Goal: Task Accomplishment & Management: Manage account settings

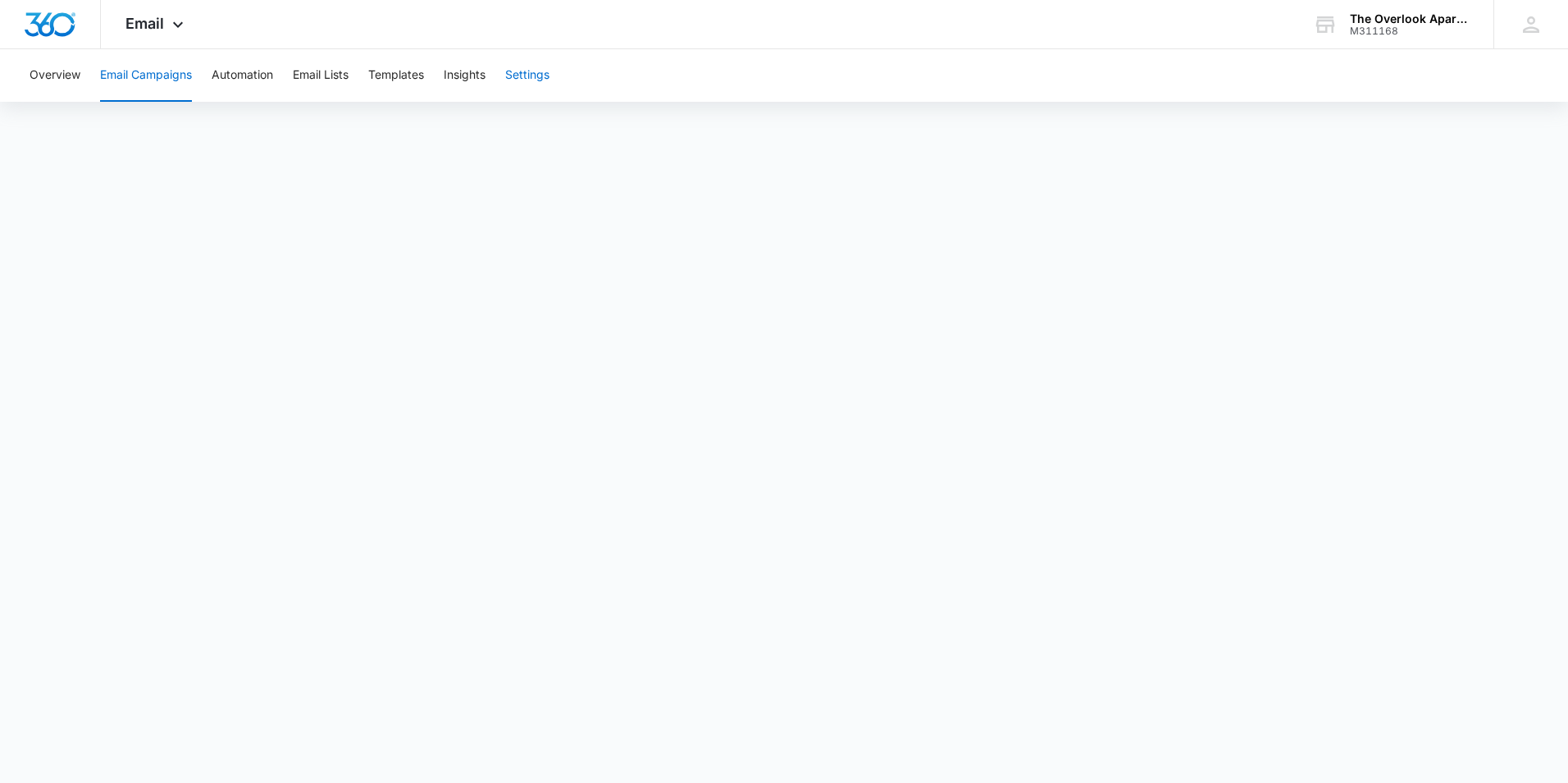
click at [550, 76] on button "Settings" at bounding box center [527, 75] width 44 height 53
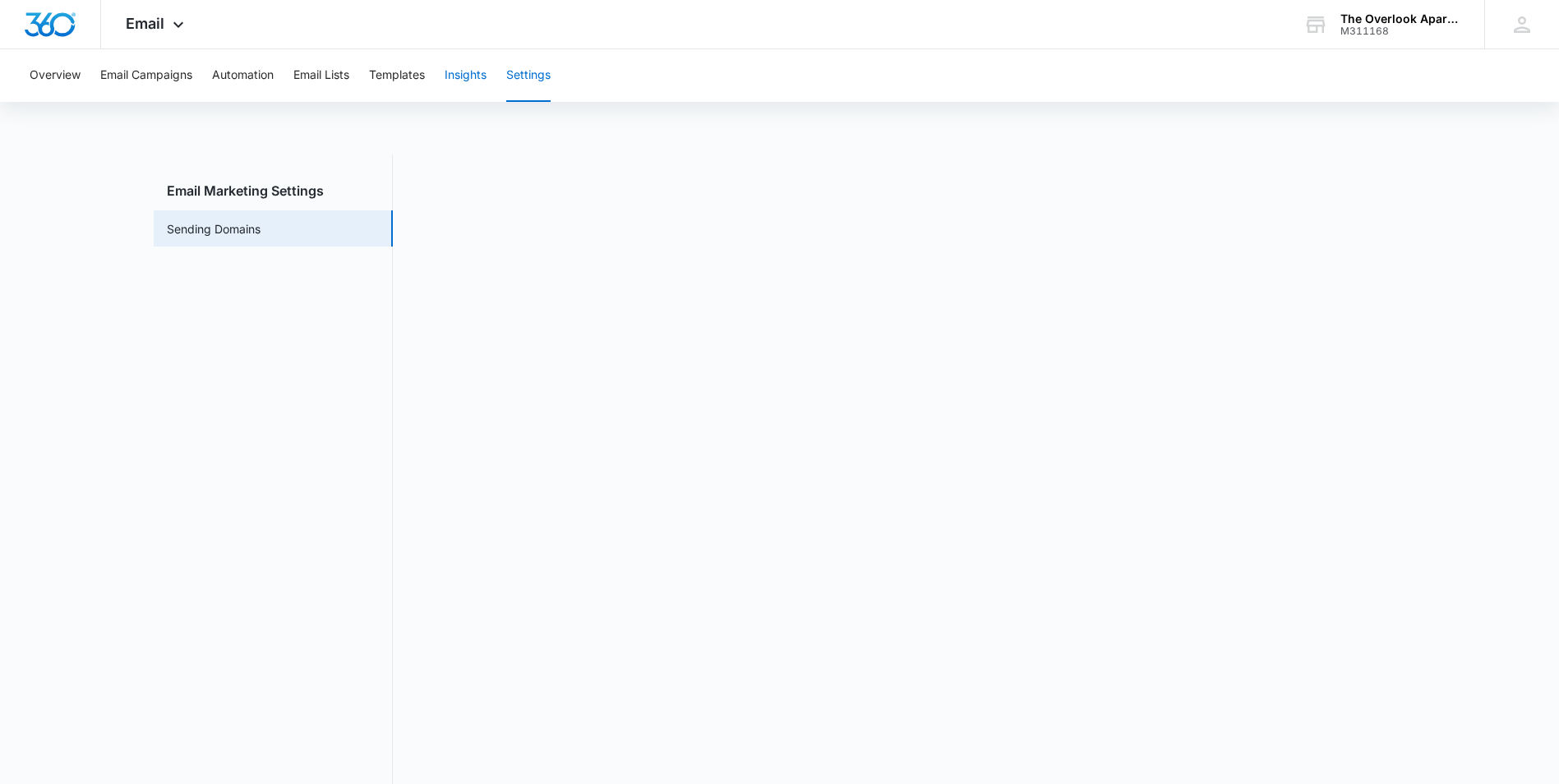
click at [469, 84] on button "Insights" at bounding box center [466, 75] width 42 height 53
click at [394, 93] on button "Templates" at bounding box center [397, 75] width 56 height 53
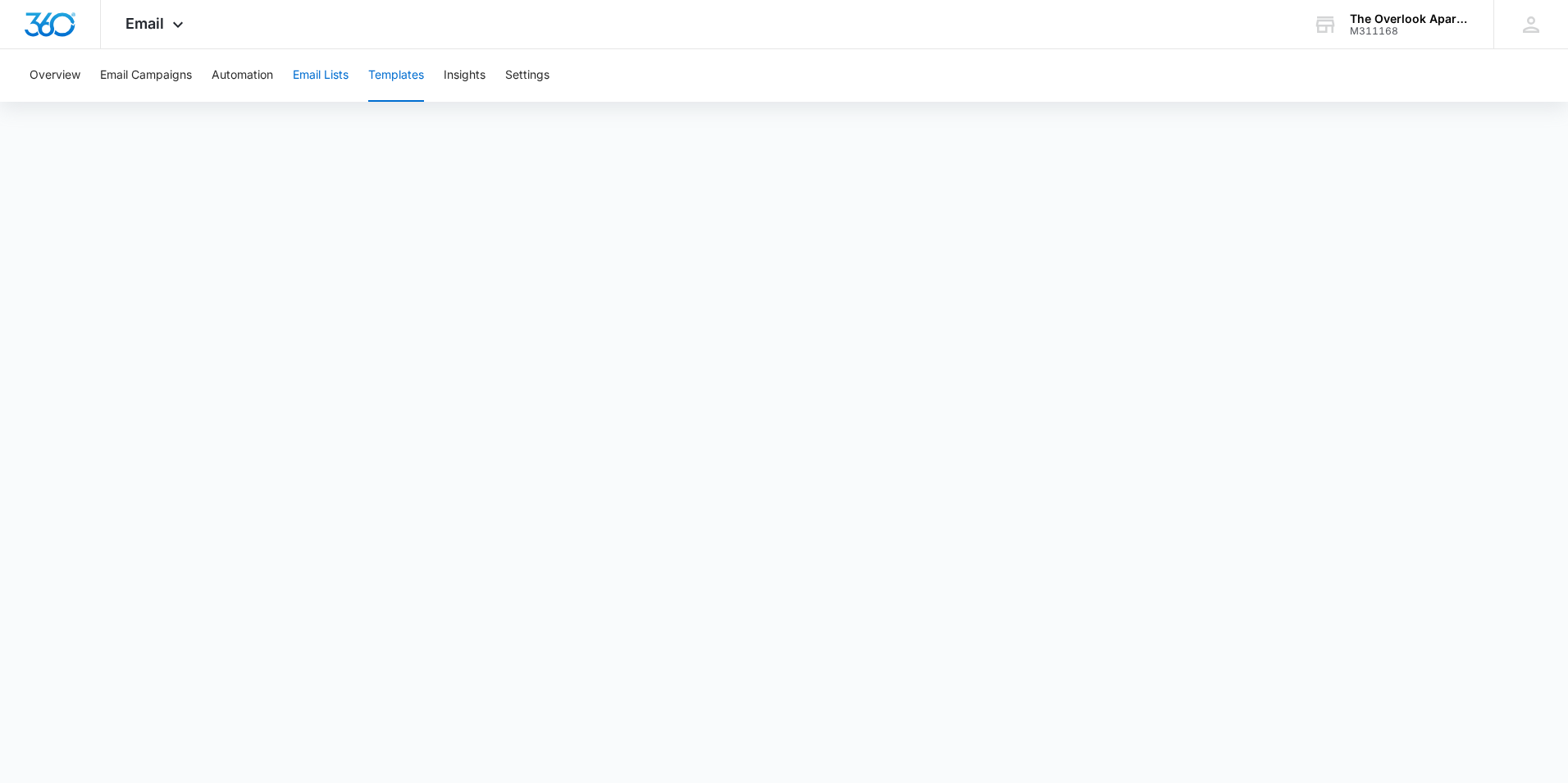
click at [346, 63] on button "Email Lists" at bounding box center [321, 75] width 56 height 53
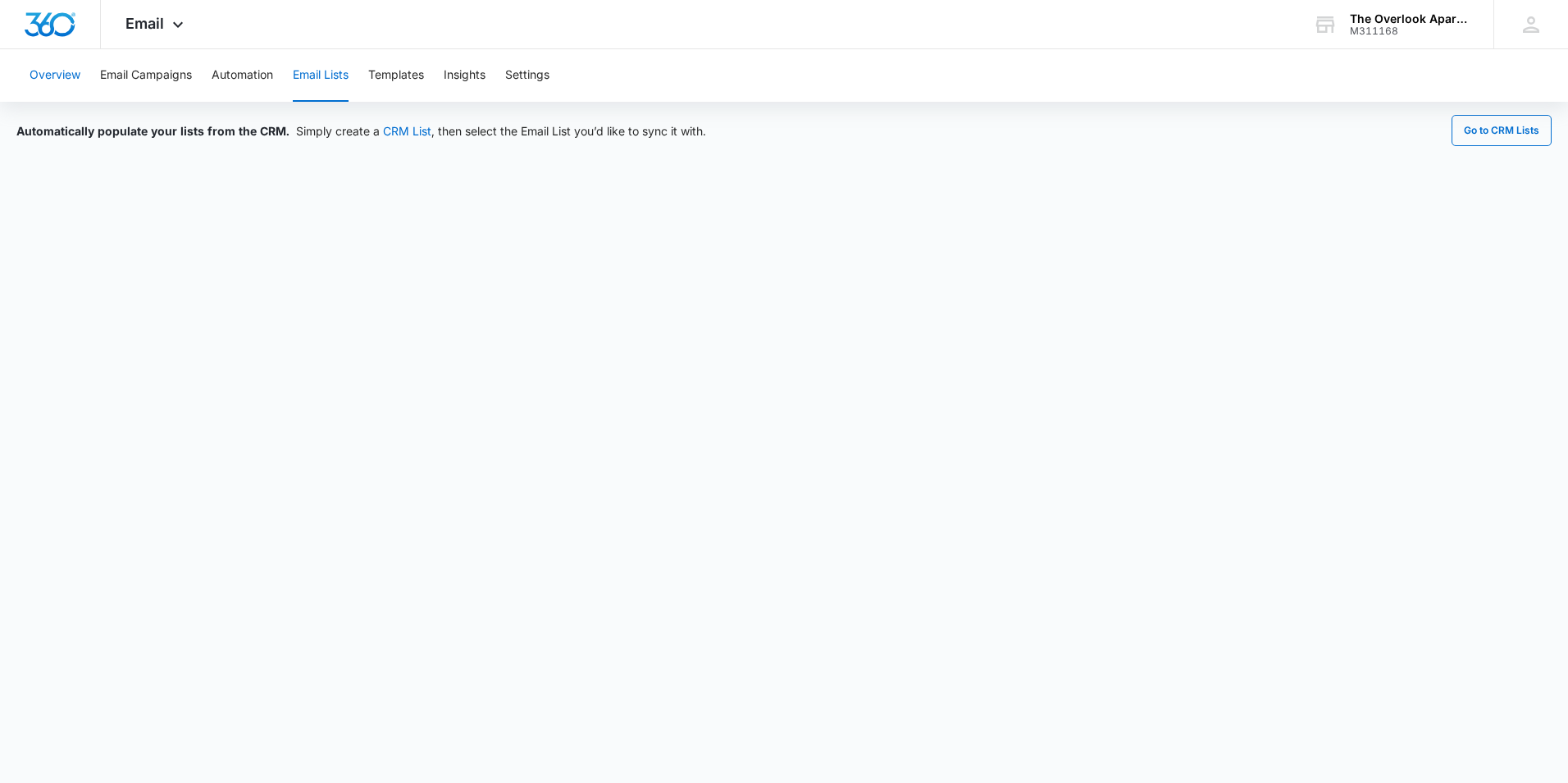
click at [58, 71] on button "Overview" at bounding box center [55, 75] width 51 height 53
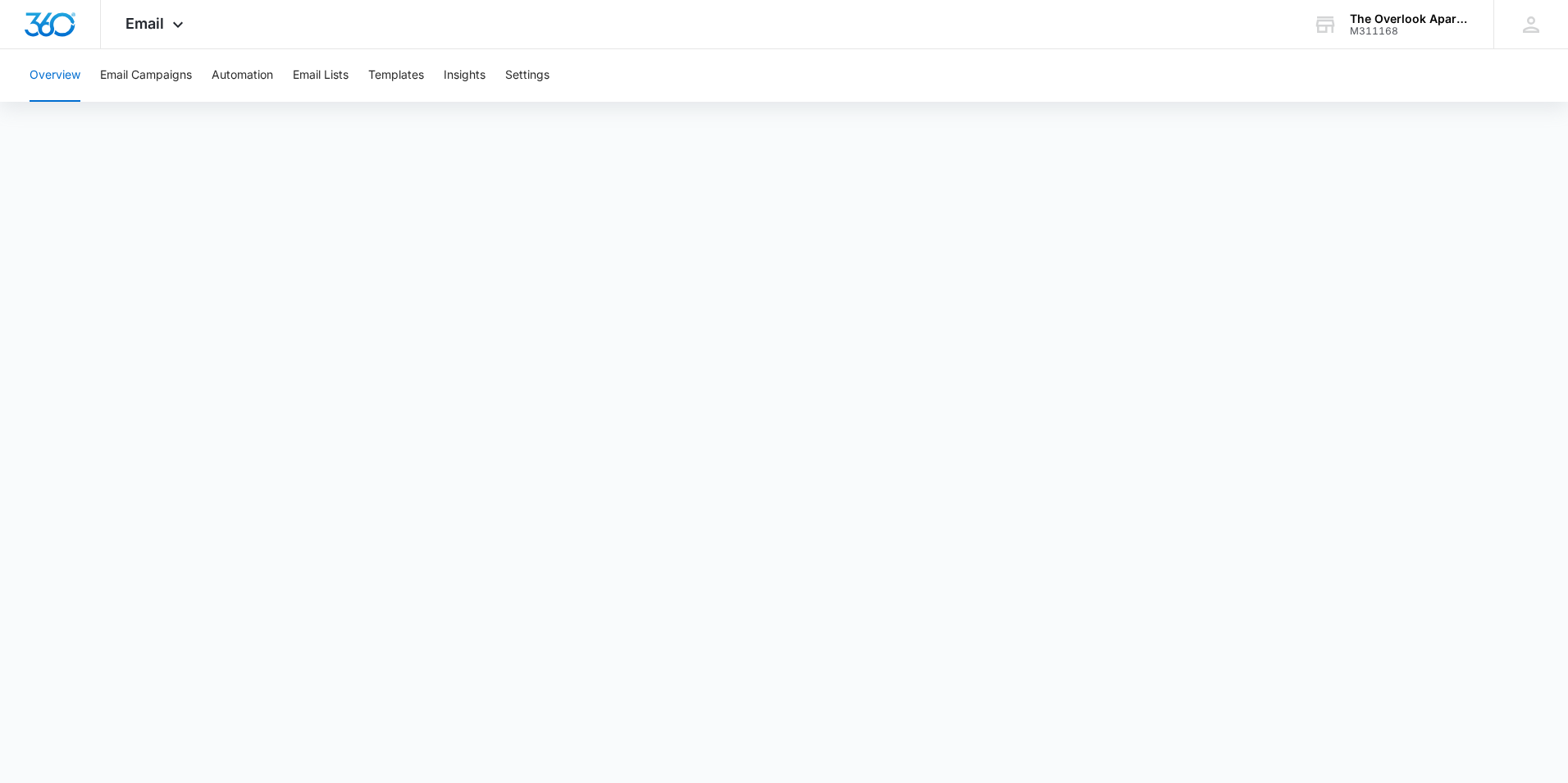
click at [48, 72] on button "Overview" at bounding box center [55, 75] width 51 height 53
click at [45, 77] on button "Overview" at bounding box center [55, 75] width 51 height 53
click at [111, 72] on button "Email Campaigns" at bounding box center [146, 75] width 92 height 53
click at [50, 81] on button "Overview" at bounding box center [55, 75] width 51 height 53
click at [47, 73] on button "Overview" at bounding box center [55, 75] width 51 height 53
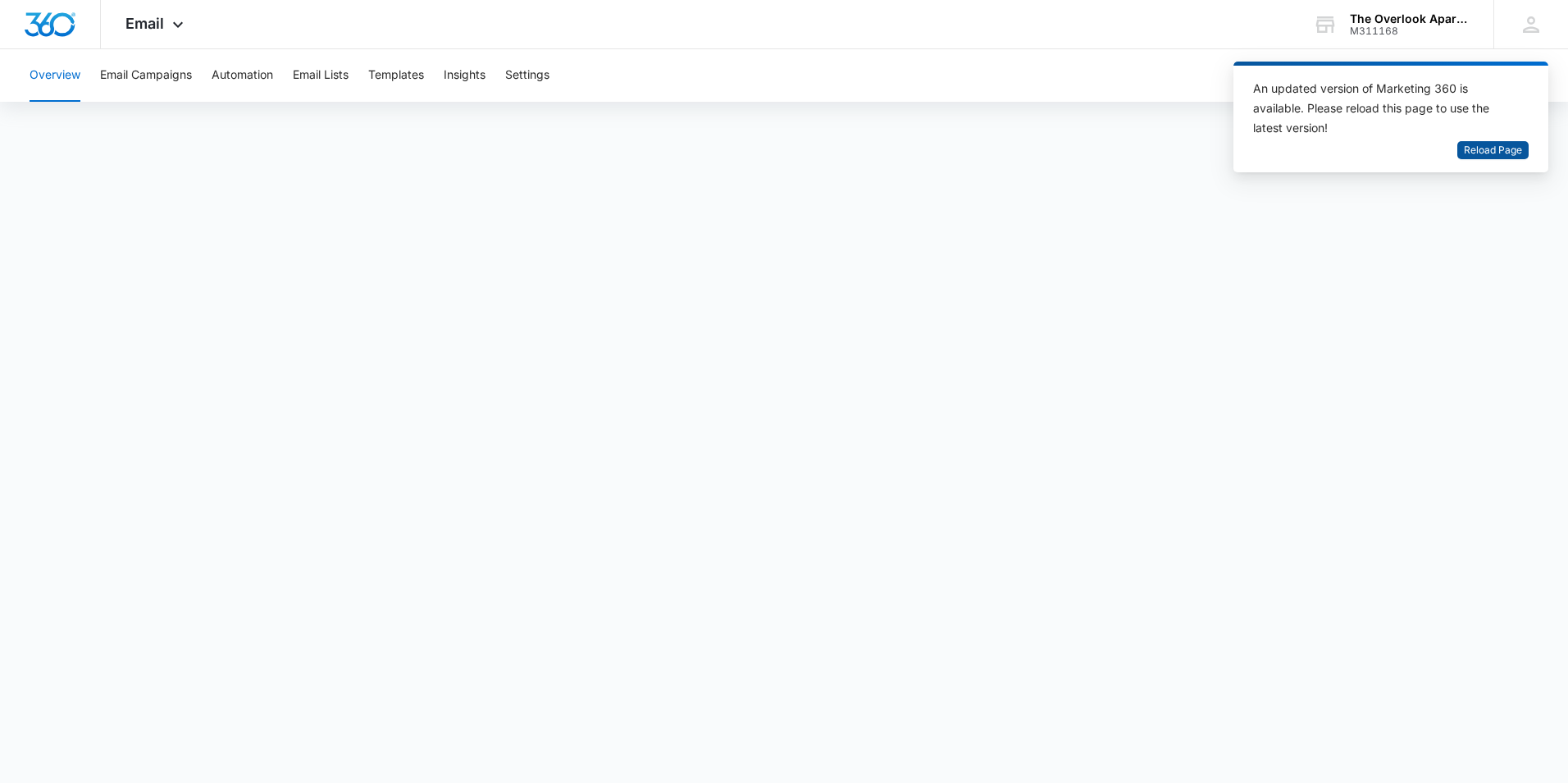
click at [1498, 145] on span "Reload Page" at bounding box center [1493, 150] width 59 height 15
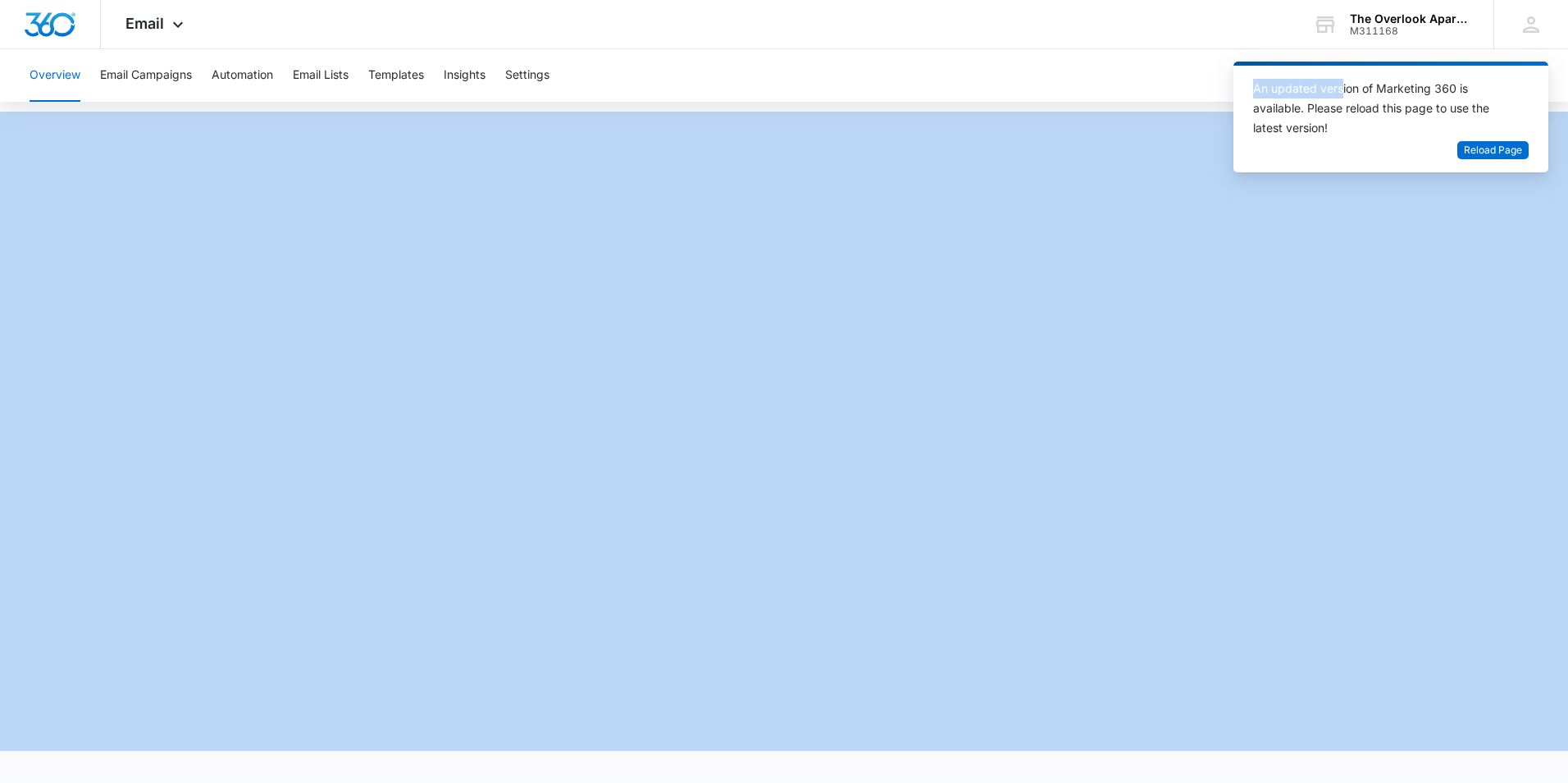
drag, startPoint x: 1341, startPoint y: 74, endPoint x: 1337, endPoint y: 53, distance: 21.4
click at [1337, 53] on body "Email Apps Reputation Websites Forms CRM Email Social Shop Payments POS Content…" at bounding box center [784, 392] width 1568 height 783
drag, startPoint x: 1337, startPoint y: 53, endPoint x: 1243, endPoint y: 88, distance: 100.3
click at [1259, 81] on div "An updated version of Marketing 360 is available. Please reload this page to us…" at bounding box center [1381, 108] width 256 height 59
click at [1513, 148] on span "Reload Page" at bounding box center [1493, 150] width 59 height 15
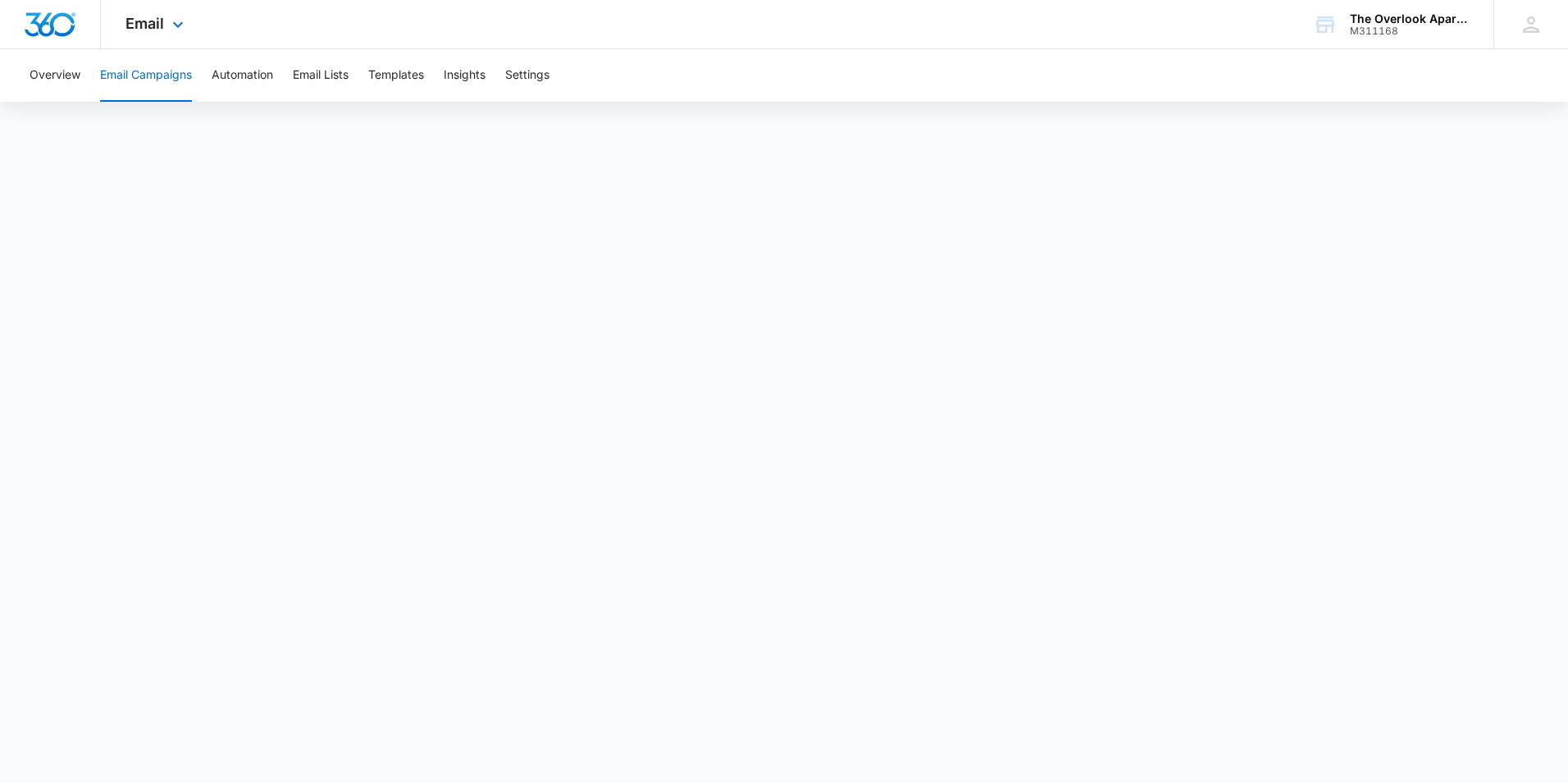
click at [141, 34] on div "Email Apps Reputation Websites Forms CRM Email Social Shop Payments POS Content…" at bounding box center [157, 24] width 112 height 48
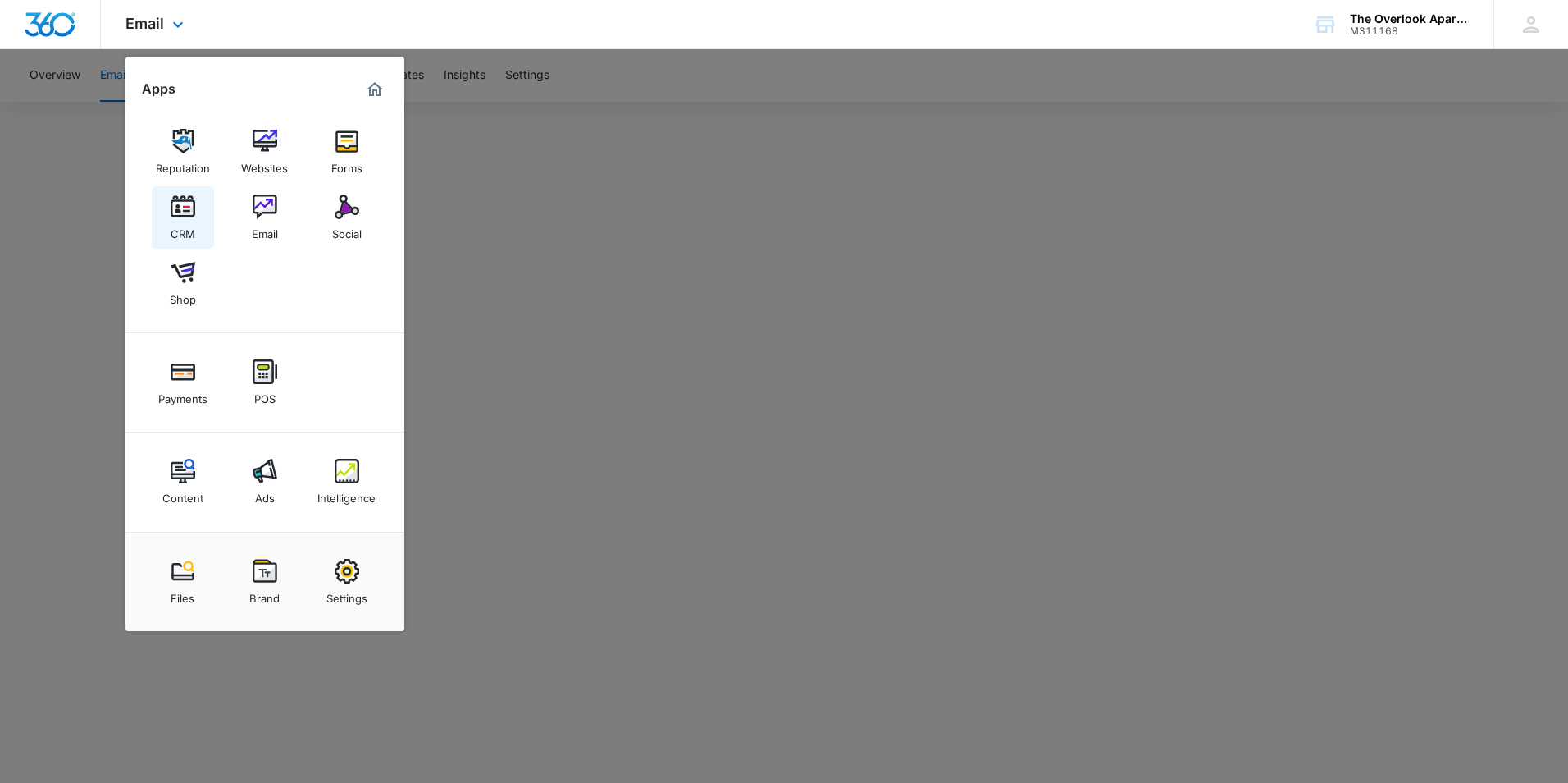
click at [195, 204] on link "CRM" at bounding box center [183, 217] width 62 height 63
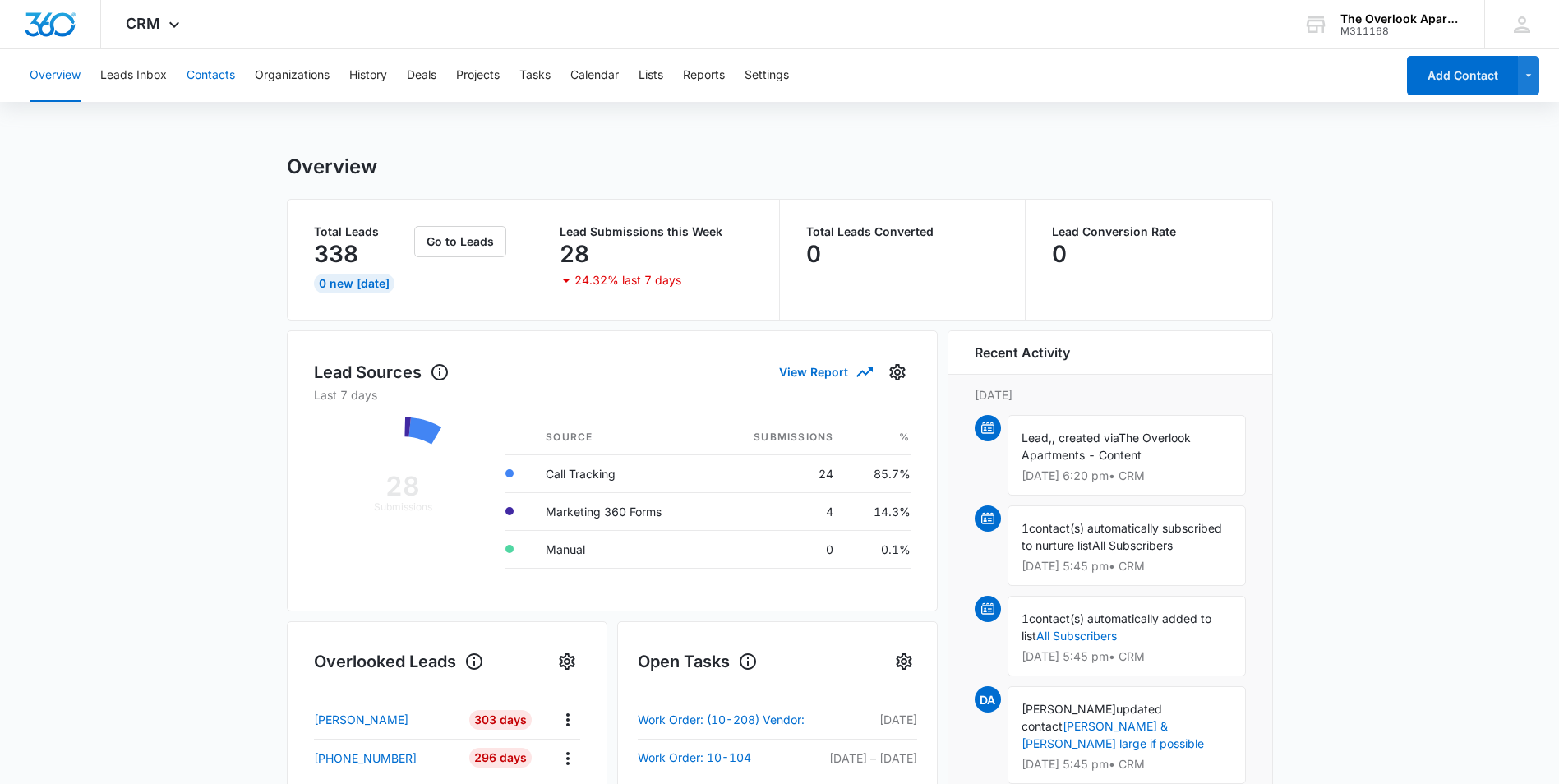
click at [217, 63] on button "Contacts" at bounding box center [211, 75] width 48 height 53
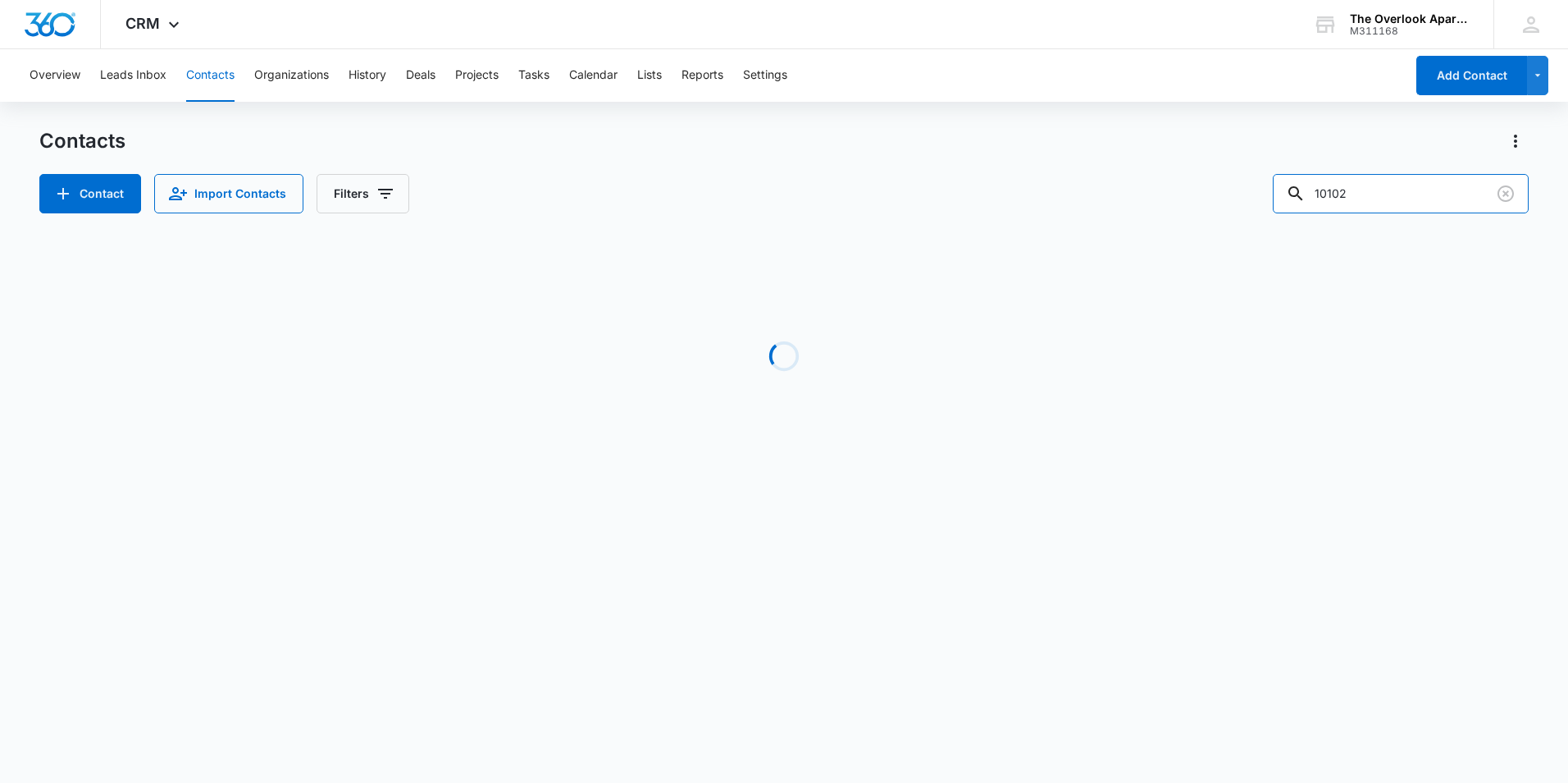
drag, startPoint x: 1350, startPoint y: 181, endPoint x: 1178, endPoint y: 208, distance: 174.1
click at [1164, 208] on div "Contact Import Contacts Filters 10102" at bounding box center [784, 193] width 1489 height 39
type input "3202"
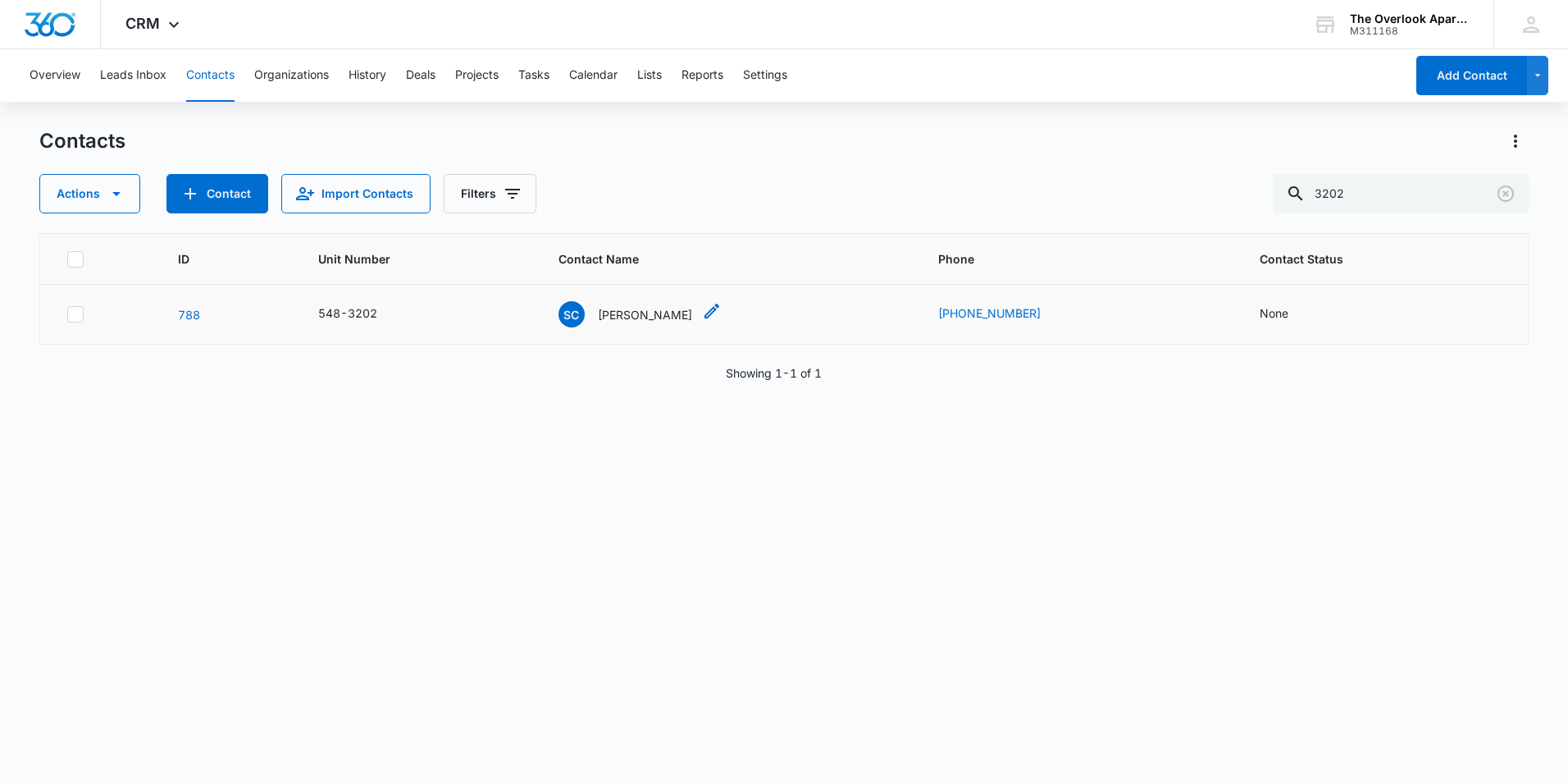
click at [644, 310] on p "[PERSON_NAME]" at bounding box center [645, 315] width 94 height 17
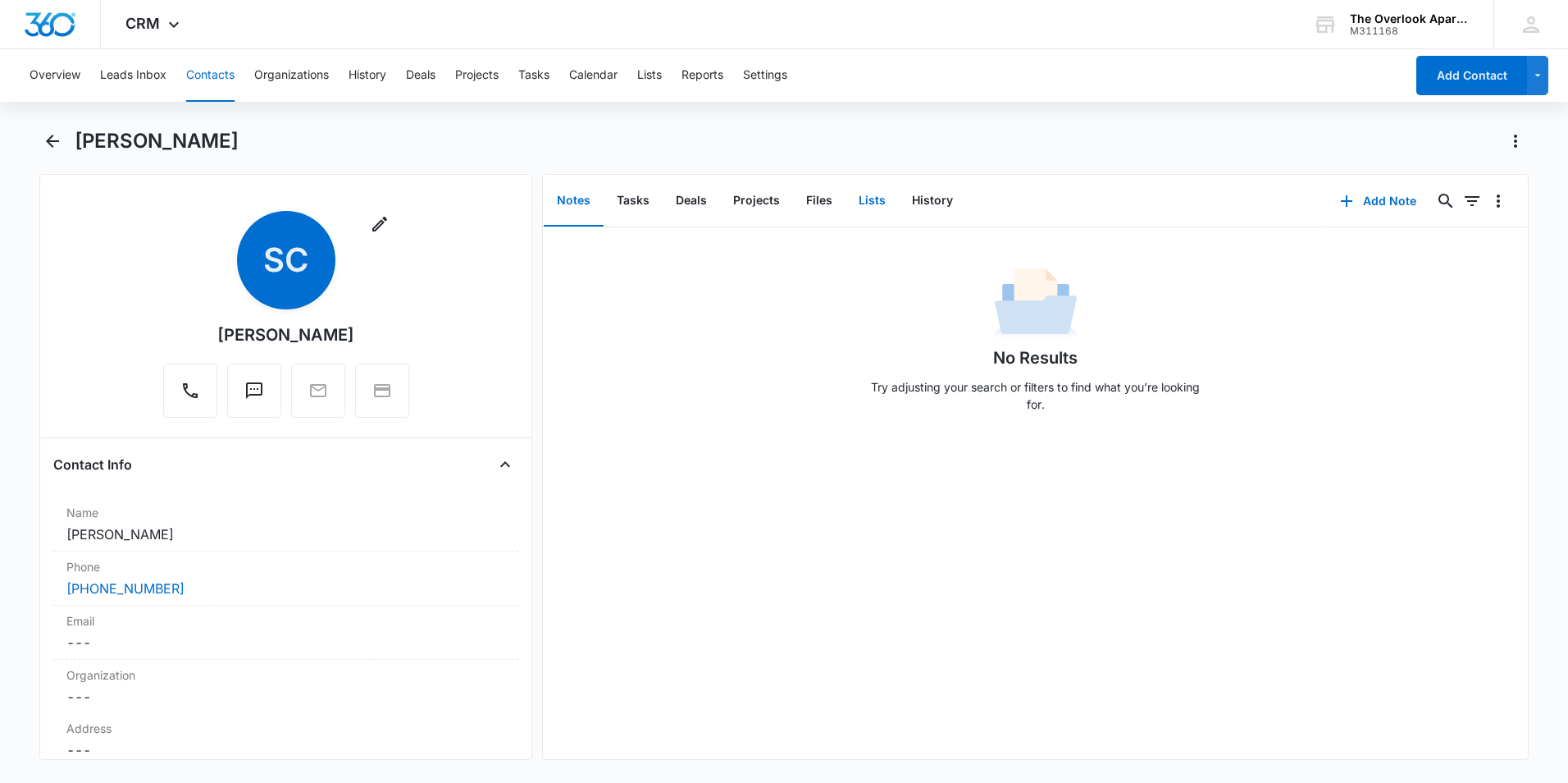
click at [862, 198] on button "Lists" at bounding box center [872, 201] width 53 height 51
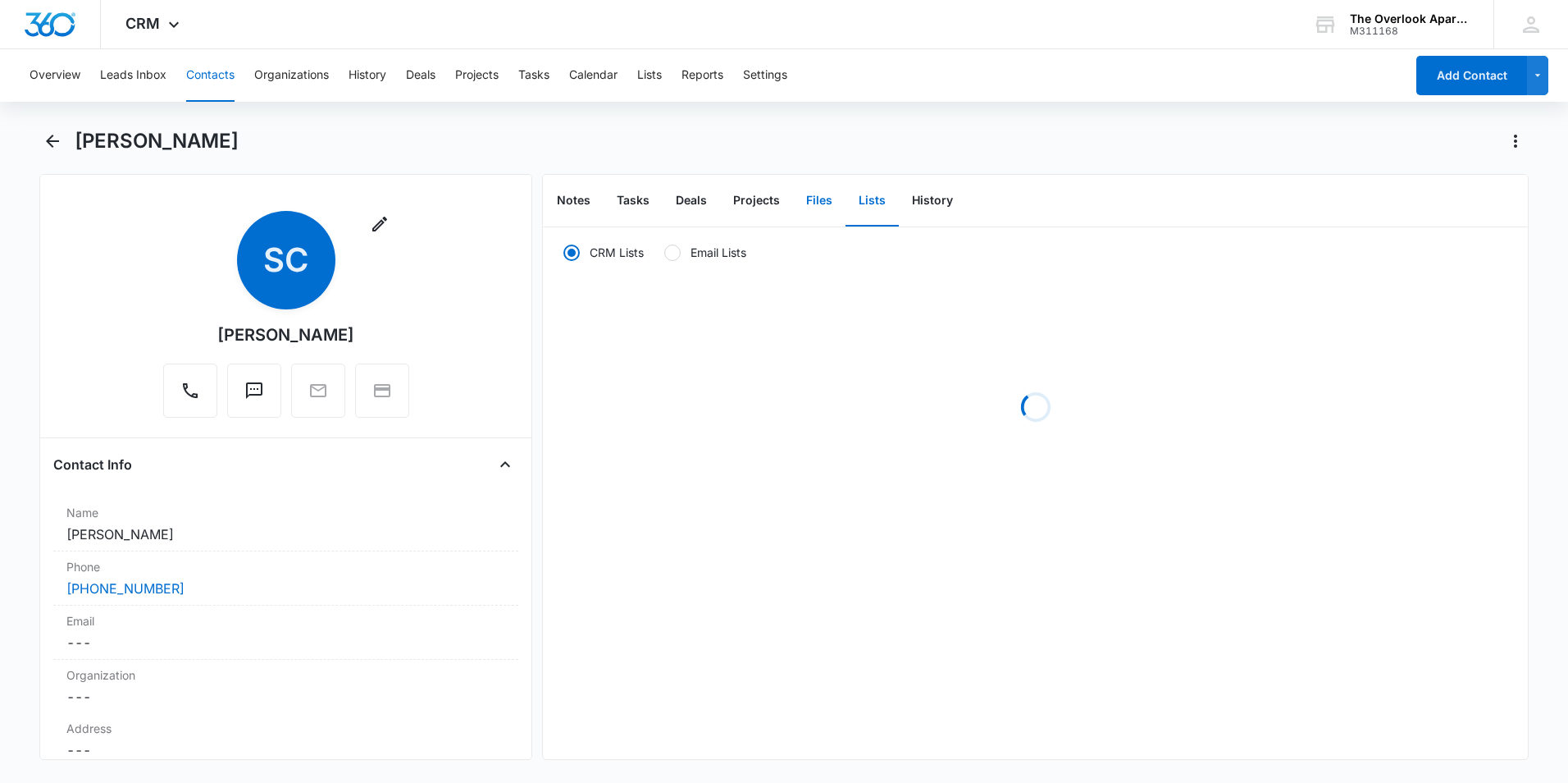
click at [821, 200] on button "Files" at bounding box center [819, 201] width 53 height 51
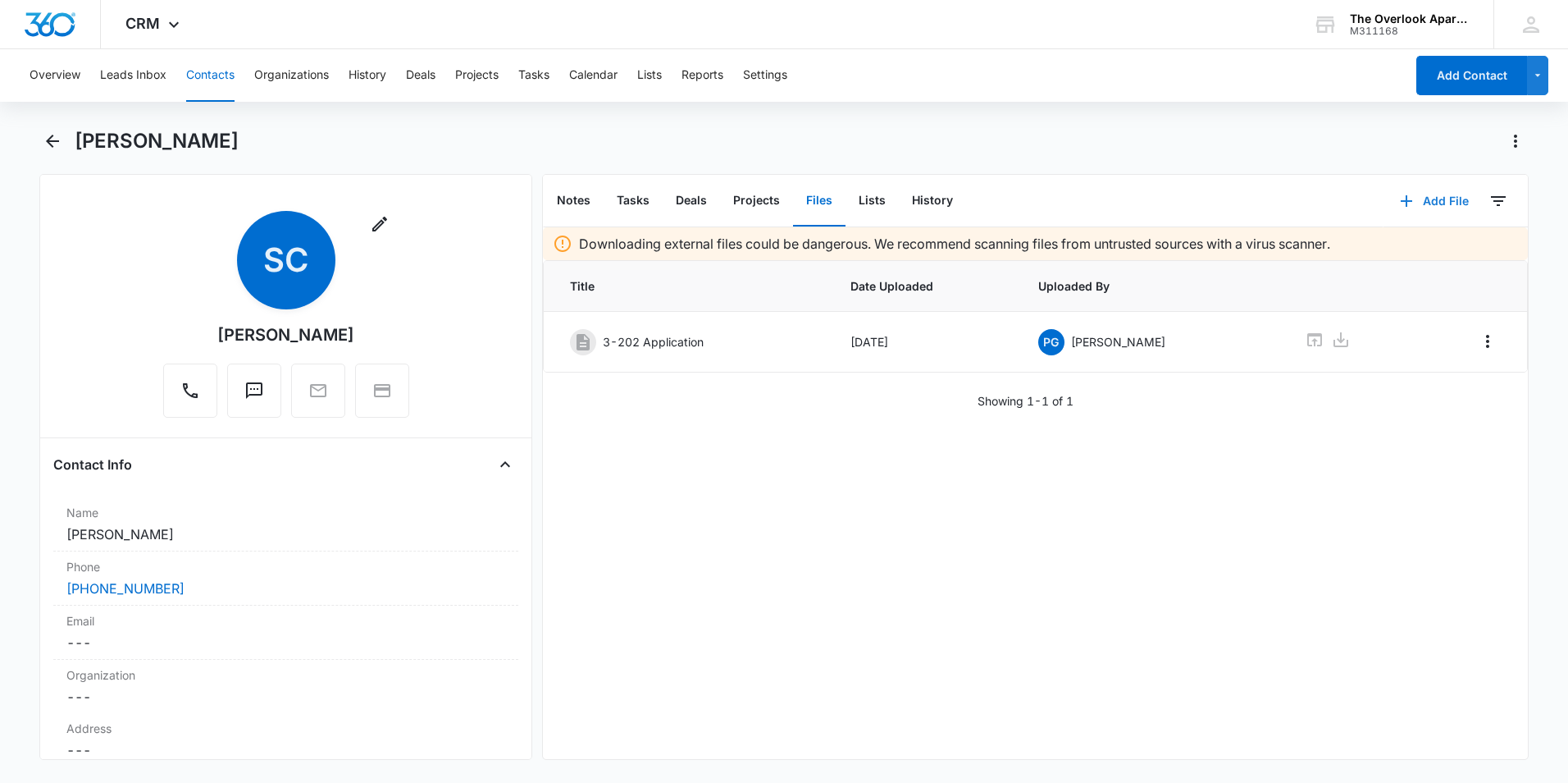
click at [1383, 200] on button "Add File" at bounding box center [1434, 201] width 102 height 39
click at [1386, 245] on button "Upload Files" at bounding box center [1422, 254] width 125 height 25
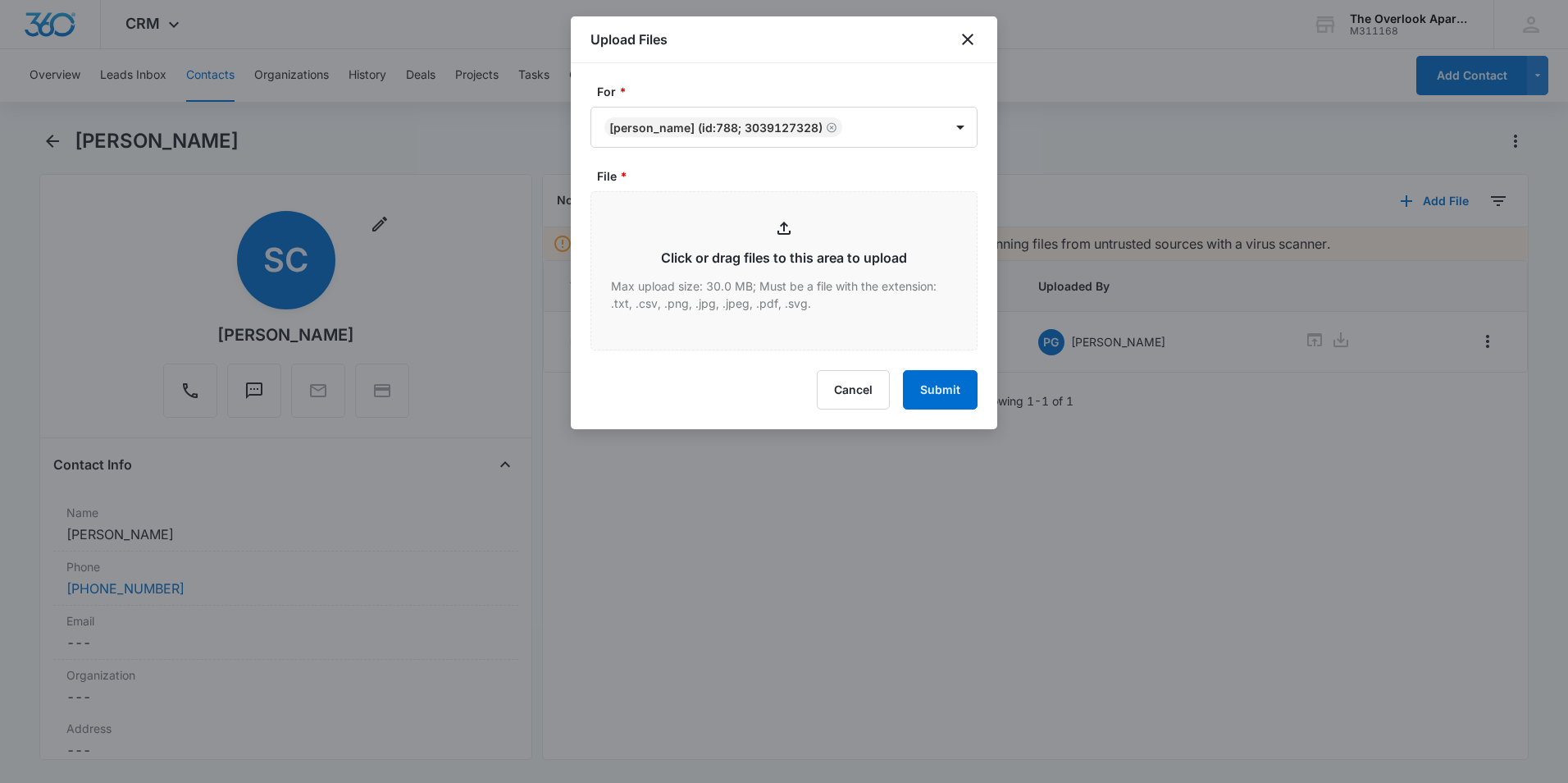
type input "C:\fakepath\Scanned from a Xerox Multifunction Printer.pdf"
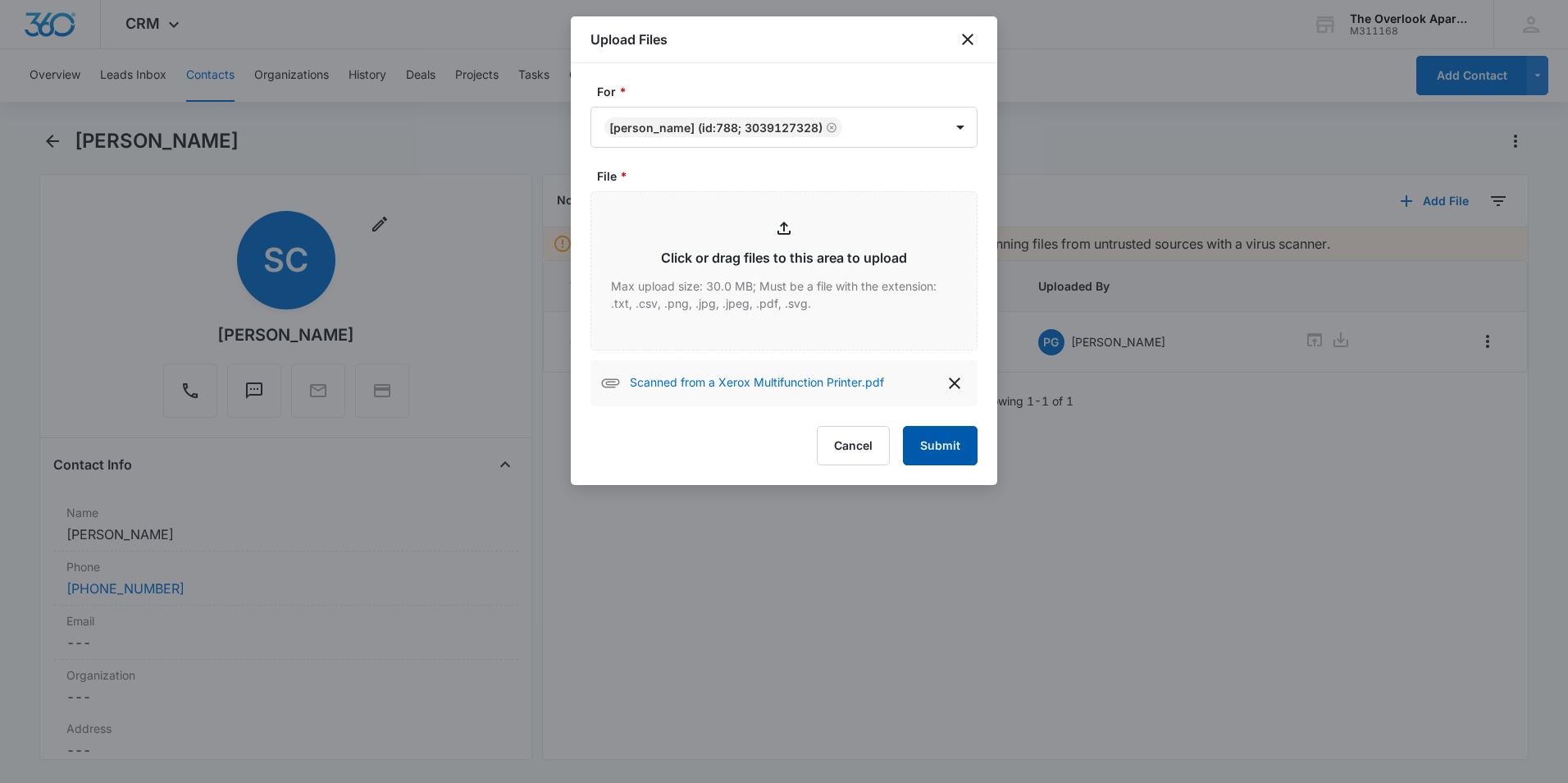
click at [952, 439] on button "Submit" at bounding box center [940, 445] width 75 height 39
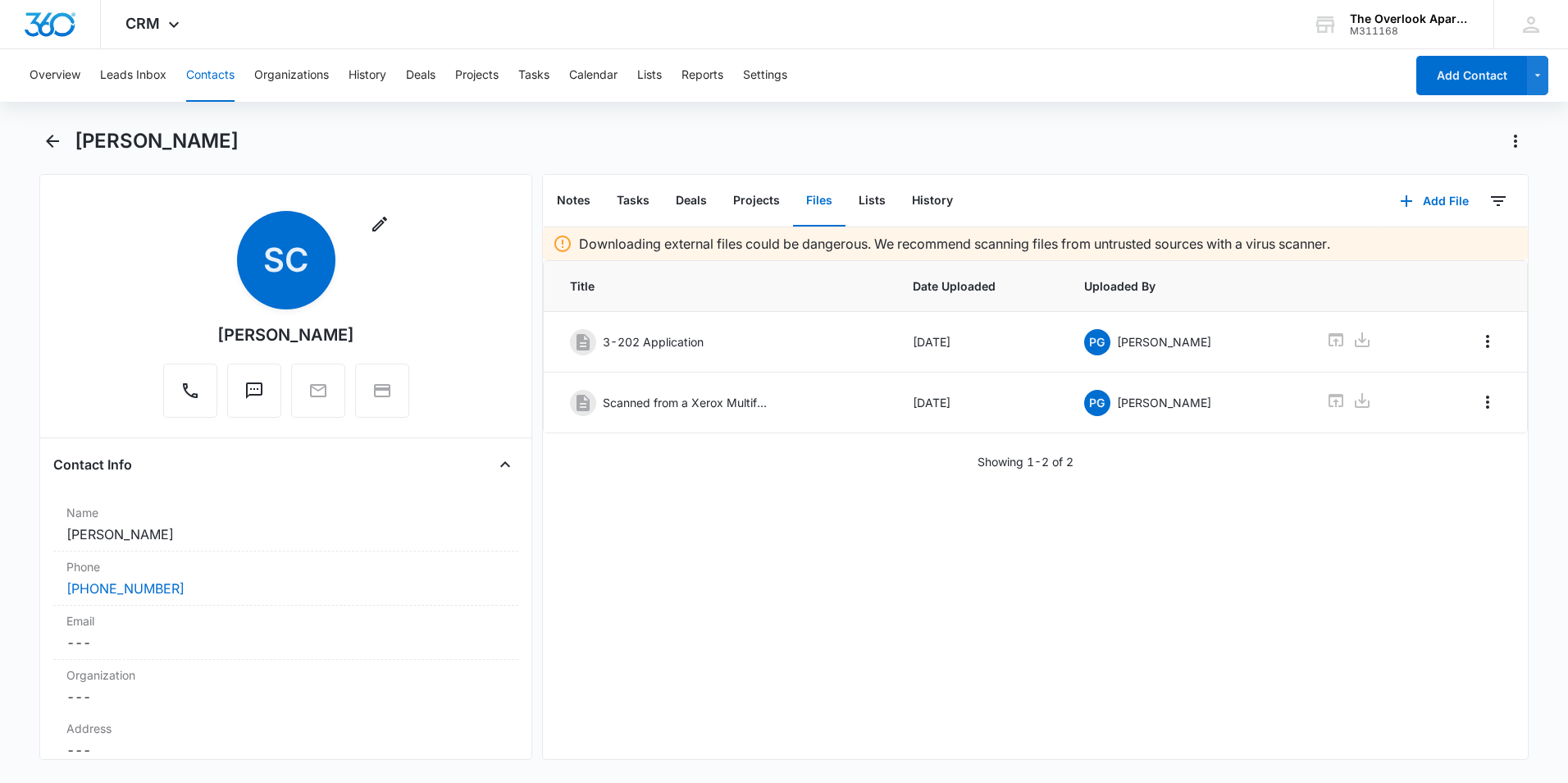
drag, startPoint x: 1393, startPoint y: 389, endPoint x: 1118, endPoint y: 568, distance: 328.1
click at [1099, 582] on div "Downloading external files could be dangerous. We recommend scanning files from…" at bounding box center [1035, 493] width 985 height 532
click at [1478, 399] on icon "Overflow Menu" at bounding box center [1487, 402] width 19 height 19
click at [1431, 442] on div "Edit" at bounding box center [1431, 448] width 35 height 12
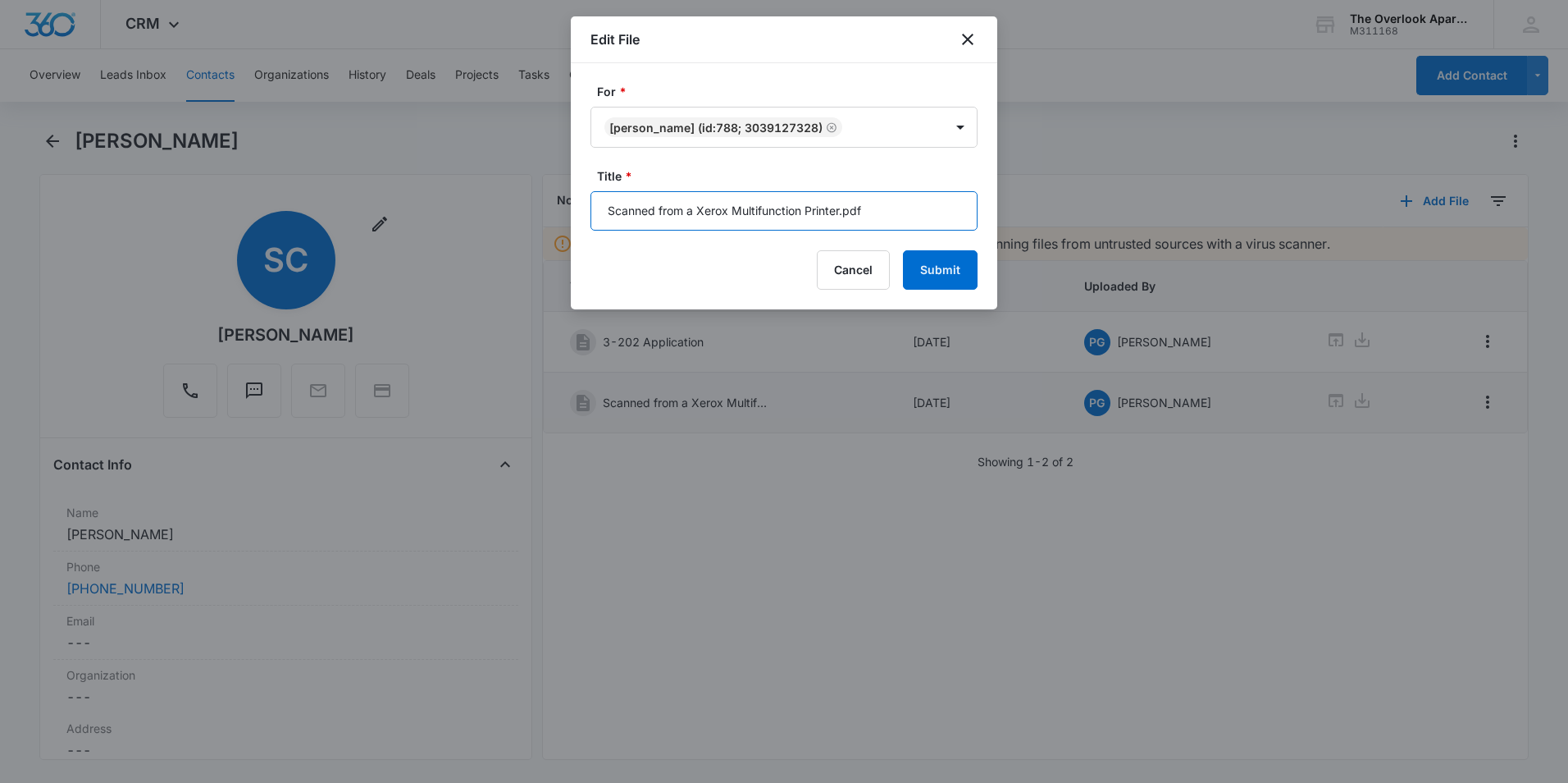
drag, startPoint x: 924, startPoint y: 206, endPoint x: 0, endPoint y: 201, distance: 924.0
click at [0, 201] on html "CRM Apps Reputation Websites Forms CRM Email Social Shop Payments POS Content A…" at bounding box center [784, 392] width 1568 height 783
click at [884, 220] on input "548-3202 Lease" at bounding box center [784, 211] width 387 height 39
type input "548-3202 Lease 8/11/25-7/31/26"
click at [935, 267] on button "Submit" at bounding box center [940, 269] width 75 height 39
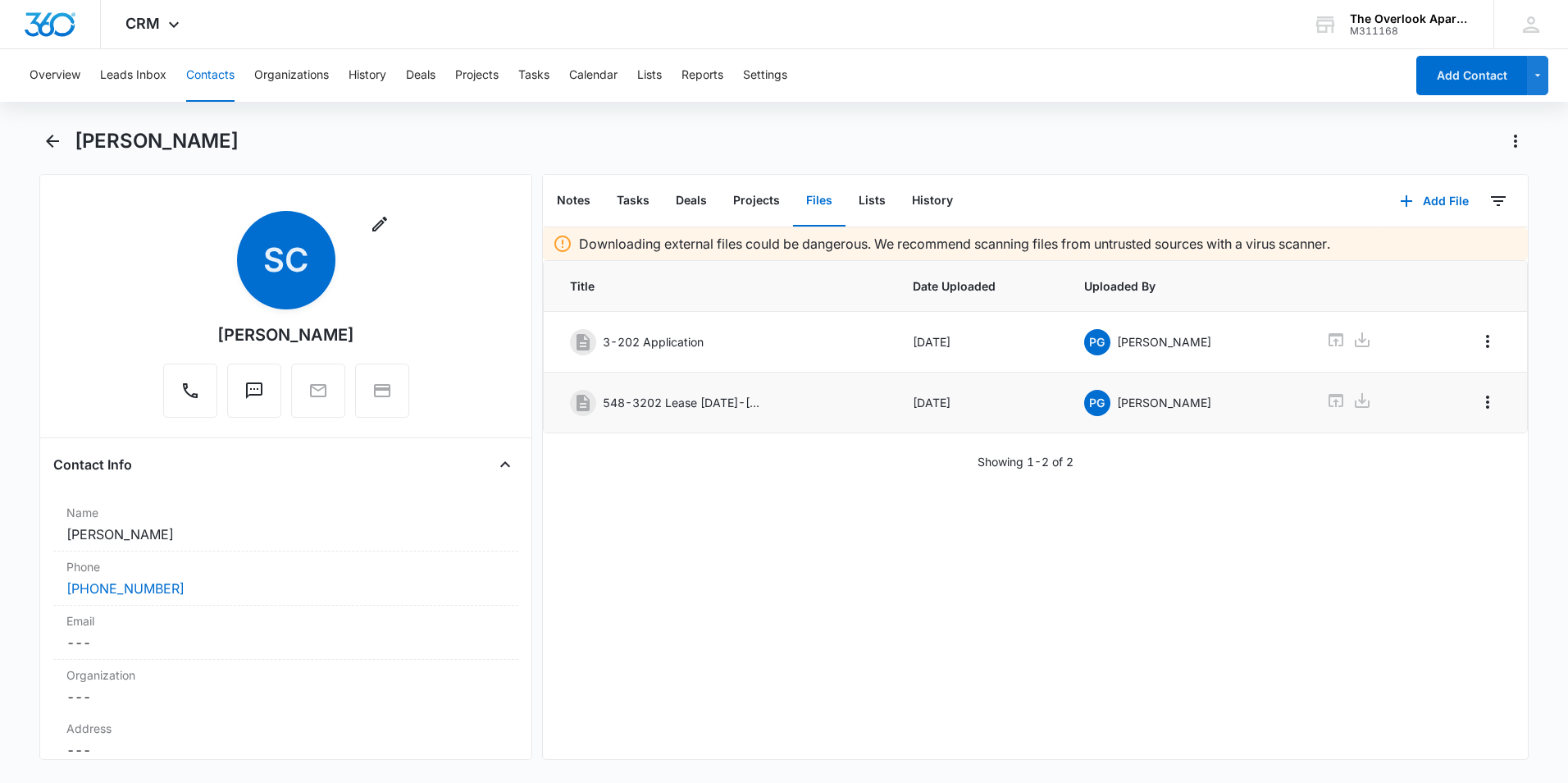
click at [202, 83] on button "Contacts" at bounding box center [211, 75] width 48 height 53
